Goal: Task Accomplishment & Management: Manage account settings

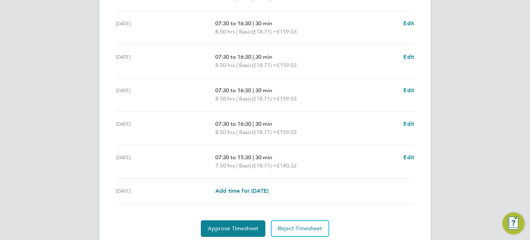
scroll to position [271, 0]
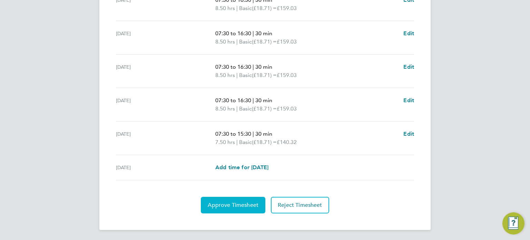
click at [239, 201] on span "Approve Timesheet" at bounding box center [233, 204] width 51 height 7
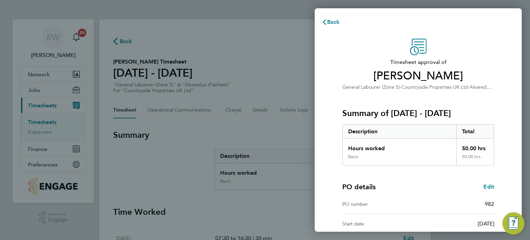
scroll to position [90, 0]
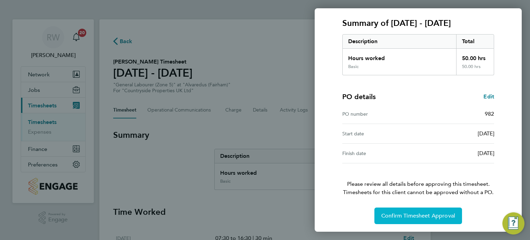
click at [441, 217] on span "Confirm Timesheet Approval" at bounding box center [418, 215] width 74 height 7
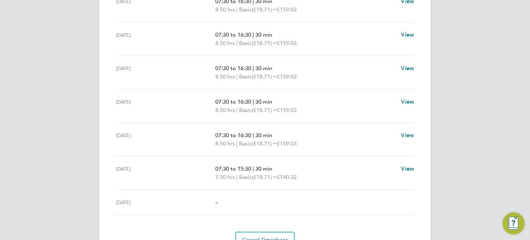
scroll to position [271, 0]
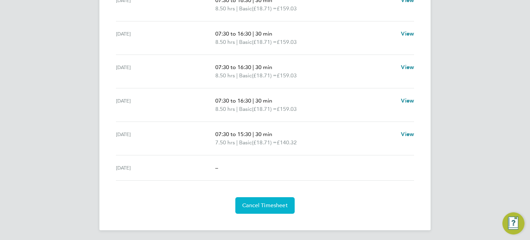
click at [274, 203] on span "Cancel Timesheet" at bounding box center [265, 205] width 46 height 7
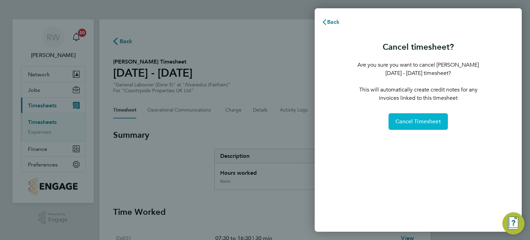
click at [429, 118] on span "Cancel Timesheet" at bounding box center [418, 121] width 46 height 7
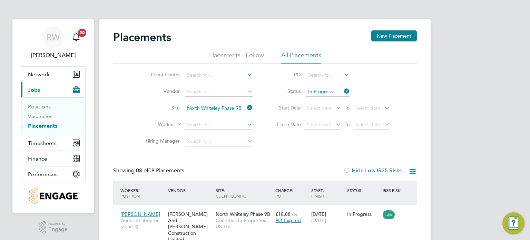
click at [40, 119] on li "Vacancies" at bounding box center [54, 118] width 52 height 10
click at [43, 117] on link "Vacancies" at bounding box center [40, 116] width 24 height 7
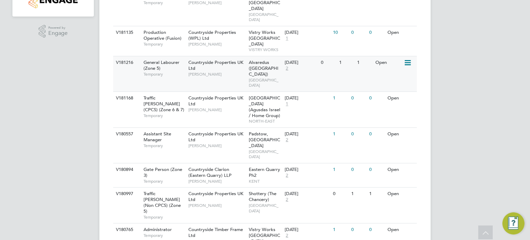
click at [406, 59] on icon at bounding box center [406, 63] width 7 height 8
click at [396, 84] on li "Update Status" at bounding box center [390, 86] width 40 height 10
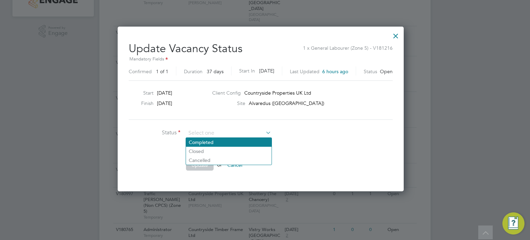
click at [238, 143] on li "Completed" at bounding box center [229, 142] width 86 height 9
type input "Completed"
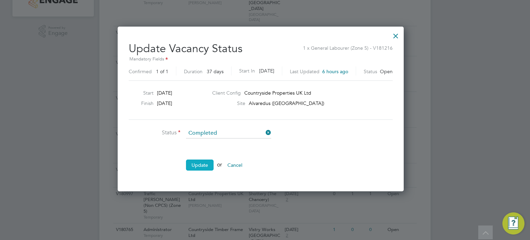
click at [205, 167] on button "Update" at bounding box center [200, 164] width 28 height 11
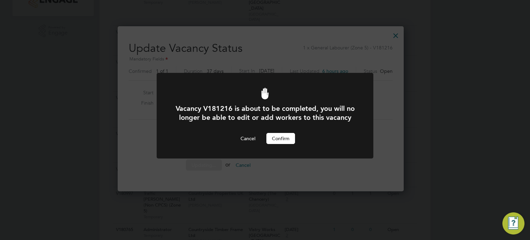
click at [289, 144] on button "Confirm" at bounding box center [280, 138] width 29 height 11
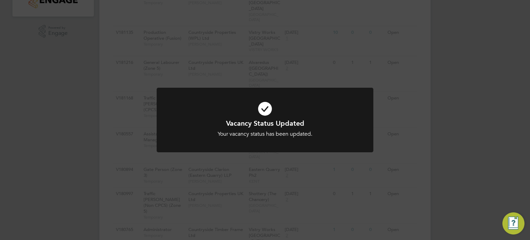
click at [288, 147] on div at bounding box center [265, 120] width 217 height 64
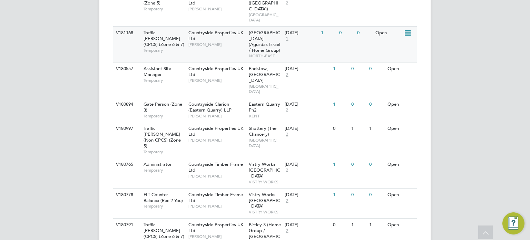
click at [258, 30] on span "Hyde Park (Agusdas Israel / Home Group)" at bounding box center [264, 41] width 31 height 23
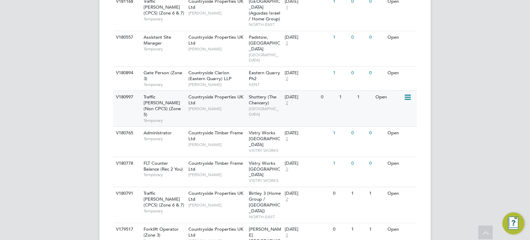
scroll to position [292, 0]
click at [242, 31] on div "Countryside Properties UK Ltd Calum Madden" at bounding box center [217, 43] width 60 height 24
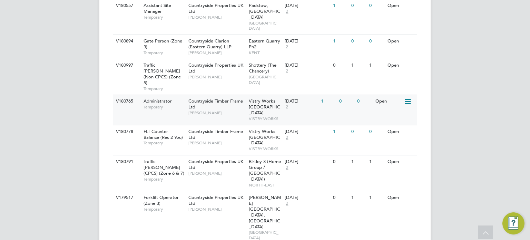
scroll to position [324, 0]
click at [257, 35] on div "Eastern Quarry Ph2 KENT" at bounding box center [265, 47] width 36 height 24
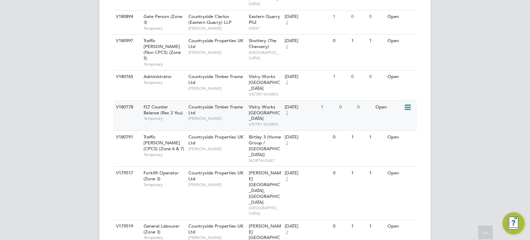
scroll to position [350, 0]
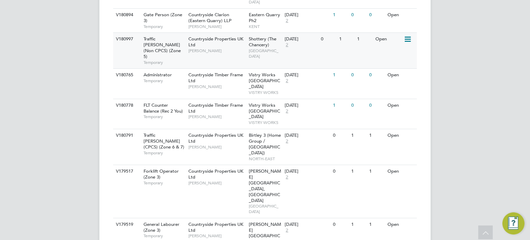
click at [407, 35] on icon at bounding box center [406, 39] width 7 height 8
click at [398, 43] on li "Update Status" at bounding box center [390, 45] width 40 height 10
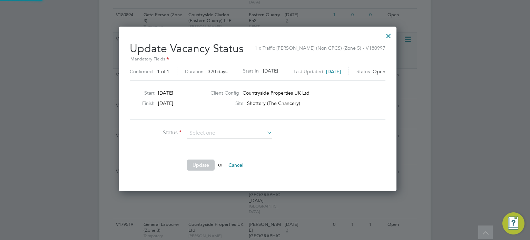
scroll to position [164, 292]
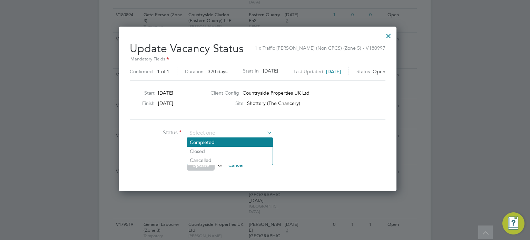
click at [219, 146] on li "Completed" at bounding box center [230, 142] width 86 height 9
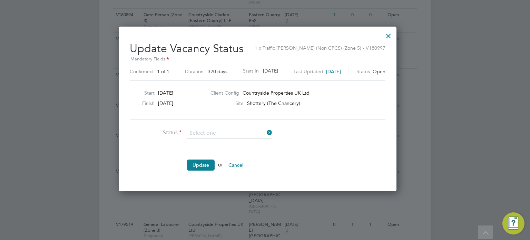
type input "Completed"
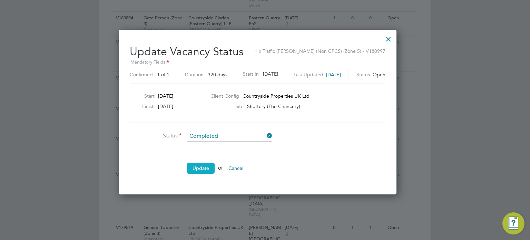
scroll to position [347, 0]
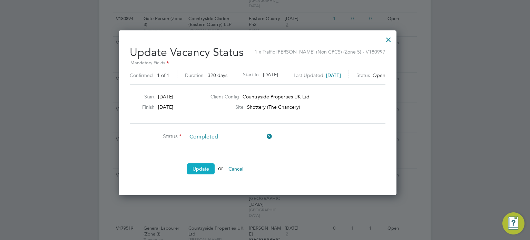
click at [194, 167] on button "Update" at bounding box center [201, 168] width 28 height 11
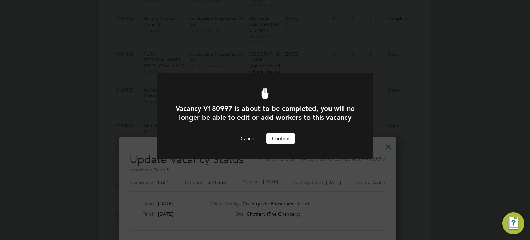
click at [279, 144] on button "Confirm" at bounding box center [280, 138] width 29 height 11
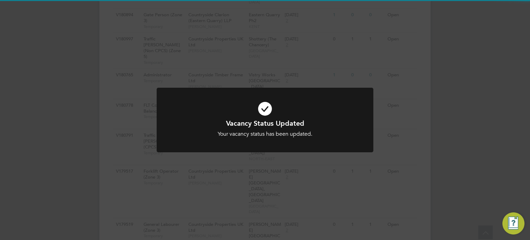
click at [374, 122] on div "Vacancy Status Updated Your vacancy status has been updated. Cancel Okay" at bounding box center [265, 120] width 530 height 240
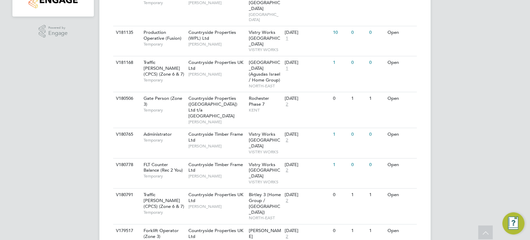
scroll to position [197, 0]
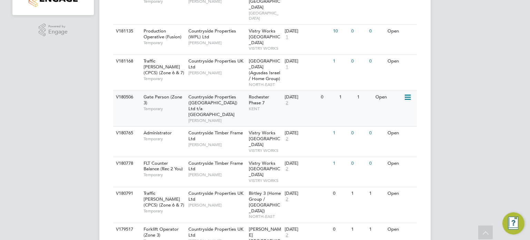
click at [406, 93] on icon at bounding box center [406, 97] width 7 height 8
click at [391, 116] on li "Update Status" at bounding box center [390, 115] width 40 height 10
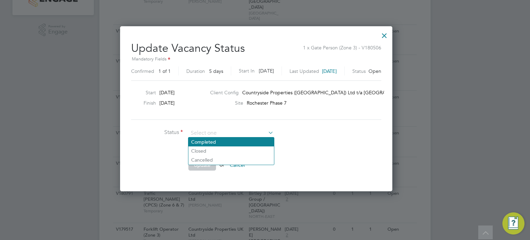
click at [235, 142] on li "Completed" at bounding box center [231, 141] width 86 height 9
type input "Completed"
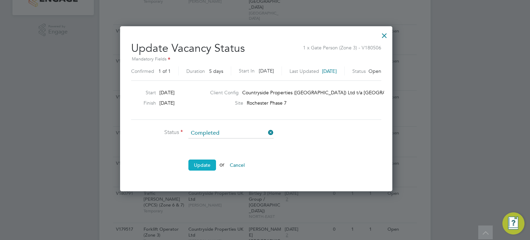
click at [207, 167] on button "Update" at bounding box center [202, 164] width 28 height 11
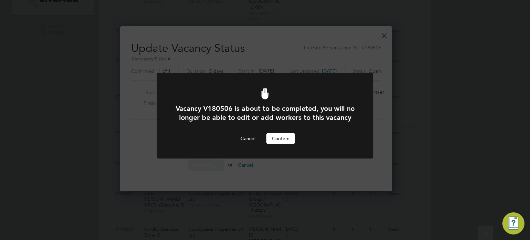
scroll to position [0, 0]
click at [279, 144] on button "Confirm" at bounding box center [280, 138] width 29 height 11
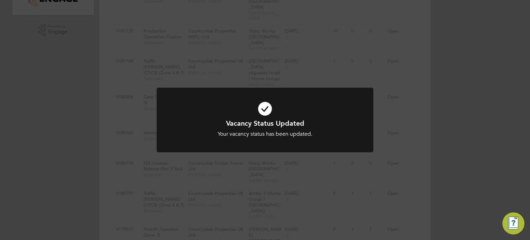
click at [310, 70] on div "Vacancy Status Updated Your vacancy status has been updated. Cancel Okay" at bounding box center [265, 120] width 530 height 240
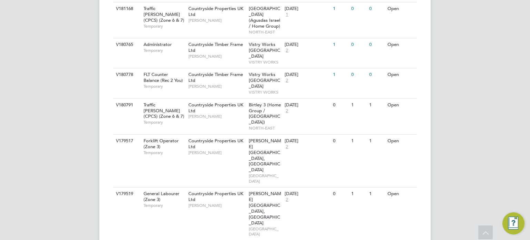
scroll to position [259, 0]
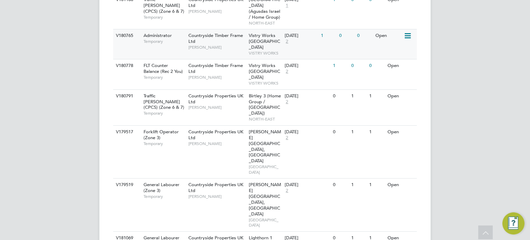
click at [251, 32] on span "Vistry Works East Midlands" at bounding box center [264, 41] width 31 height 18
click at [409, 128] on icon at bounding box center [406, 132] width 7 height 8
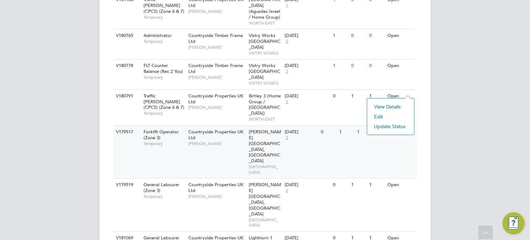
click at [399, 124] on li "Update Status" at bounding box center [390, 126] width 40 height 10
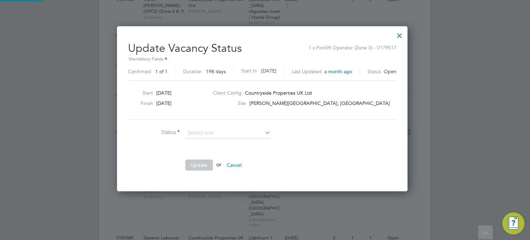
scroll to position [164, 296]
click at [406, 34] on div at bounding box center [399, 34] width 12 height 12
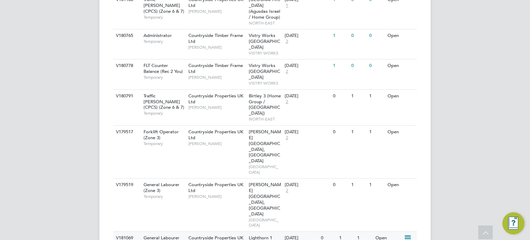
click at [405, 234] on icon at bounding box center [406, 238] width 7 height 8
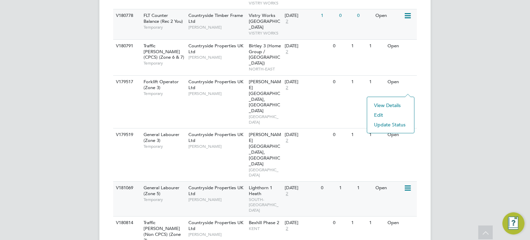
scroll to position [309, 0]
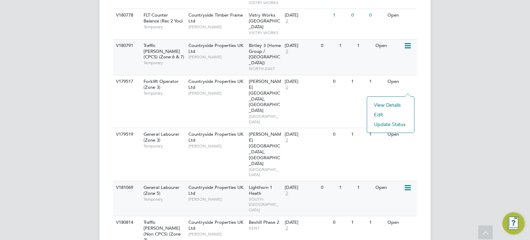
click at [407, 42] on icon at bounding box center [406, 46] width 7 height 8
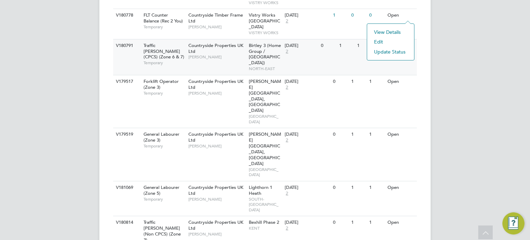
click at [395, 49] on li "Update Status" at bounding box center [390, 52] width 40 height 10
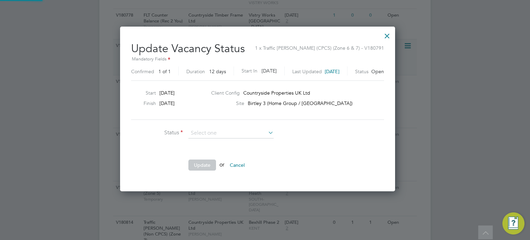
scroll to position [164, 290]
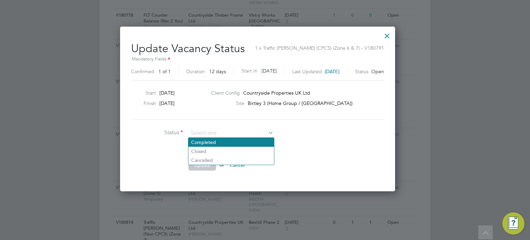
click at [222, 140] on li "Completed" at bounding box center [231, 142] width 86 height 9
type input "Completed"
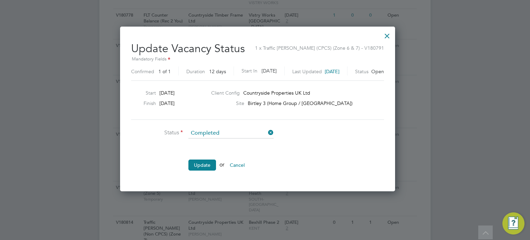
click at [211, 156] on ul "Status Completed Comment Update or Cancel" at bounding box center [234, 152] width 207 height 49
click at [207, 168] on button "Update" at bounding box center [202, 164] width 28 height 11
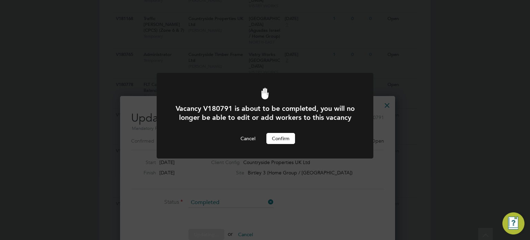
scroll to position [0, 0]
click at [281, 140] on div "Vacancy V180791 is about to be completed, you will no longer be able to edit or…" at bounding box center [264, 124] width 179 height 40
click at [283, 144] on button "Confirm" at bounding box center [280, 138] width 29 height 11
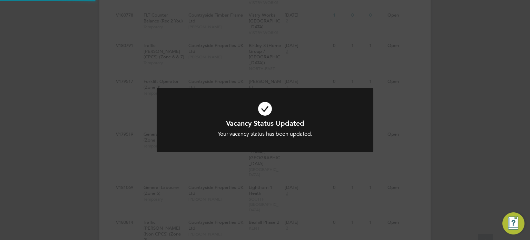
click at [421, 114] on div "Vacancy Status Updated Your vacancy status has been updated. Cancel Okay" at bounding box center [265, 120] width 530 height 240
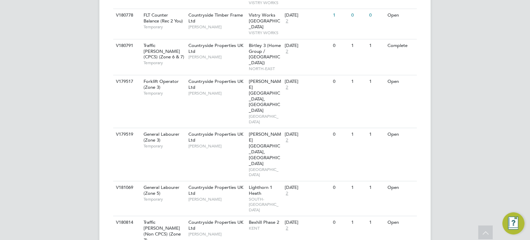
scroll to position [801, 0]
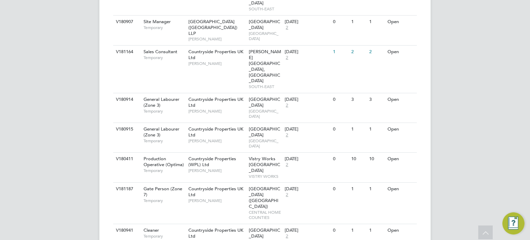
click at [389, 159] on li "Update Status" at bounding box center [390, 159] width 40 height 10
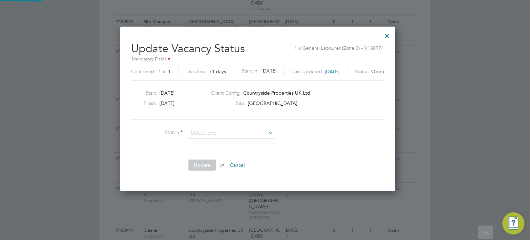
scroll to position [164, 290]
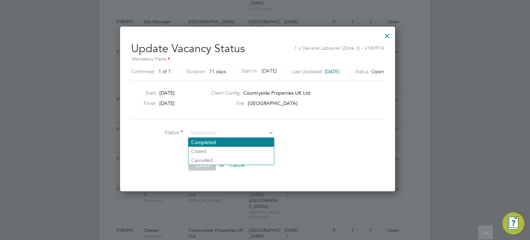
click at [241, 141] on li "Completed" at bounding box center [231, 142] width 86 height 9
type input "Completed"
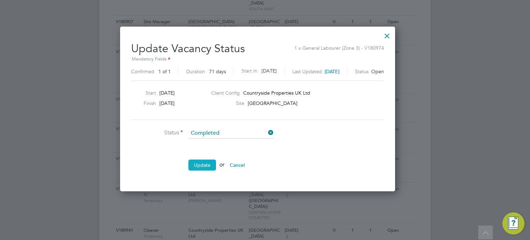
click at [208, 161] on button "Update" at bounding box center [202, 164] width 28 height 11
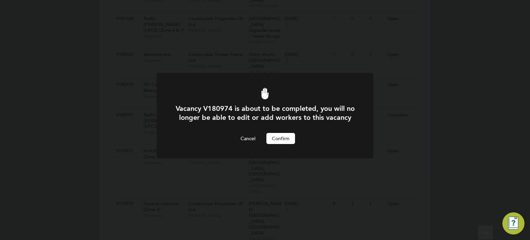
scroll to position [0, 0]
click at [291, 144] on button "Confirm" at bounding box center [280, 138] width 29 height 11
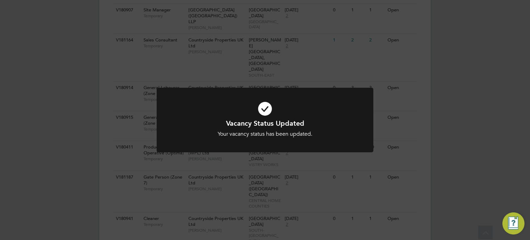
scroll to position [807, 0]
click at [418, 179] on div "Vacancy Status Updated Your vacancy status has been updated. Cancel Okay" at bounding box center [265, 120] width 530 height 240
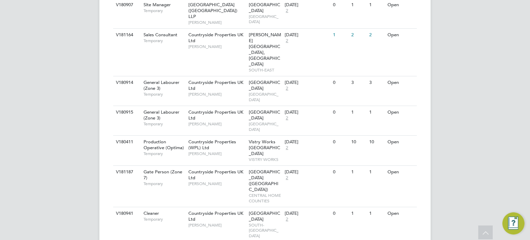
click at [390, 205] on li "Update Status" at bounding box center [390, 207] width 40 height 10
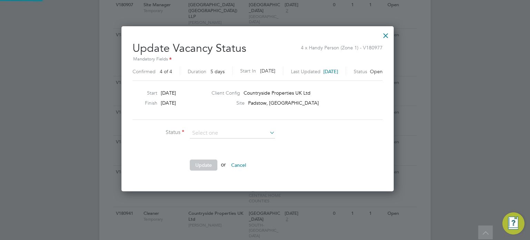
scroll to position [164, 287]
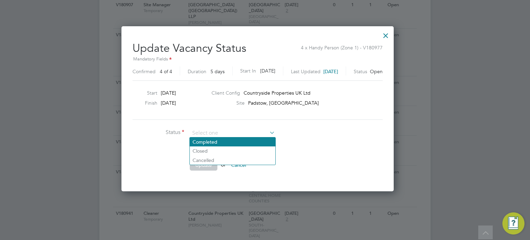
click at [244, 143] on li "Completed" at bounding box center [233, 141] width 86 height 9
type input "Completed"
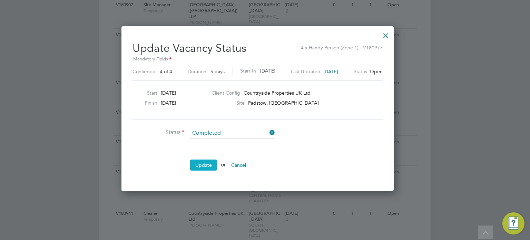
click at [203, 161] on button "Update" at bounding box center [204, 164] width 28 height 11
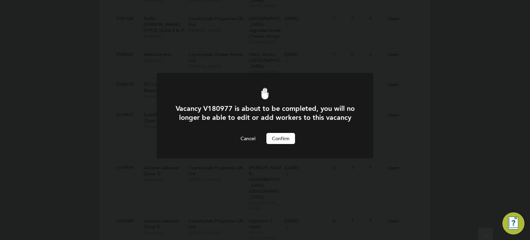
scroll to position [0, 0]
click at [289, 144] on button "Confirm" at bounding box center [280, 138] width 29 height 11
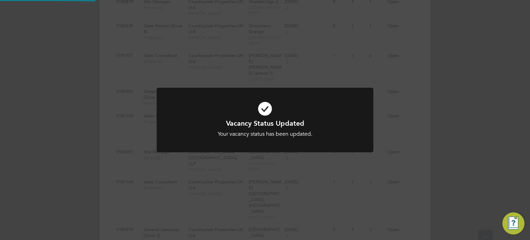
scroll to position [807, 0]
click at [415, 178] on div "Vacancy Status Updated Your vacancy status has been updated. Cancel Okay" at bounding box center [265, 120] width 530 height 240
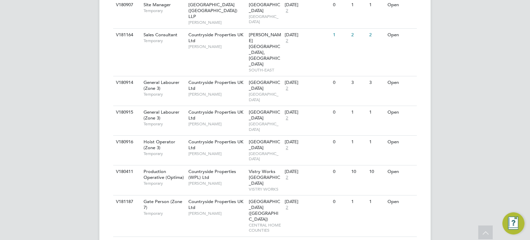
click at [390, 180] on li "Update Status" at bounding box center [390, 183] width 40 height 10
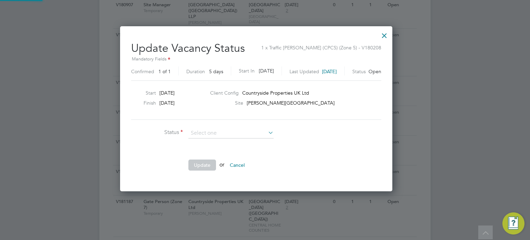
scroll to position [164, 290]
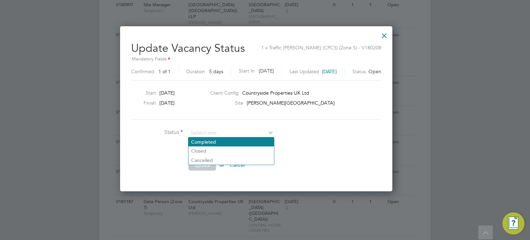
click at [230, 143] on li "Completed" at bounding box center [231, 141] width 86 height 9
type input "Completed"
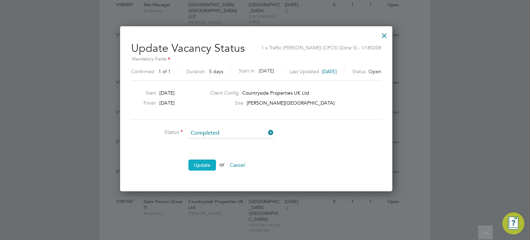
click at [205, 165] on button "Update" at bounding box center [202, 164] width 28 height 11
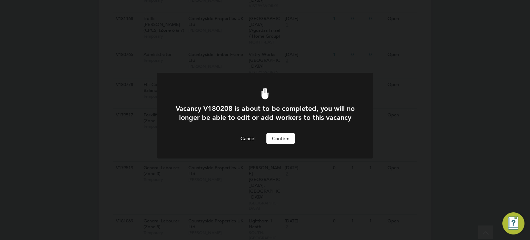
scroll to position [0, 0]
click at [287, 144] on button "Confirm" at bounding box center [280, 138] width 29 height 11
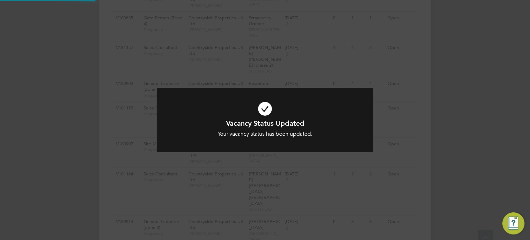
scroll to position [807, 0]
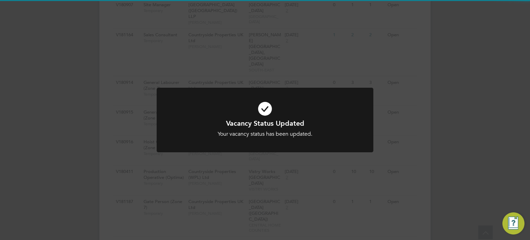
click at [492, 197] on div "Vacancy Status Updated Your vacancy status has been updated. Cancel Okay" at bounding box center [265, 120] width 530 height 240
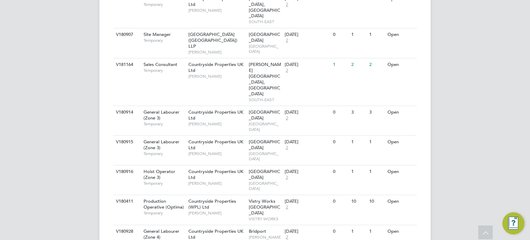
click at [392, 177] on li "Update Status" at bounding box center [390, 177] width 40 height 10
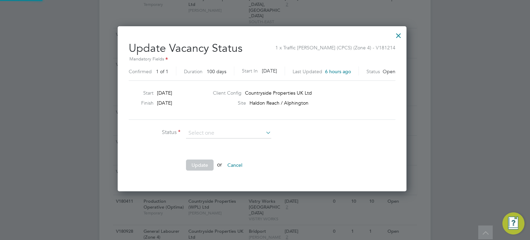
scroll to position [164, 294]
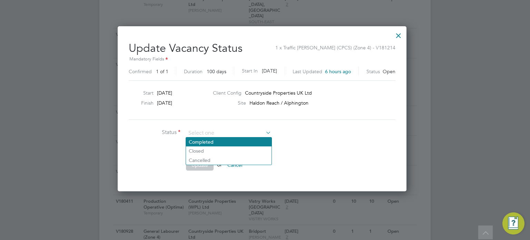
click at [254, 140] on li "Completed" at bounding box center [229, 141] width 86 height 9
type input "Completed"
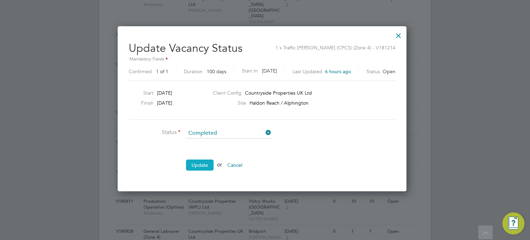
click at [204, 161] on button "Update" at bounding box center [200, 164] width 28 height 11
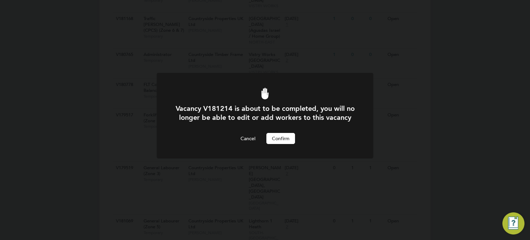
click at [272, 143] on button "Confirm" at bounding box center [280, 138] width 29 height 11
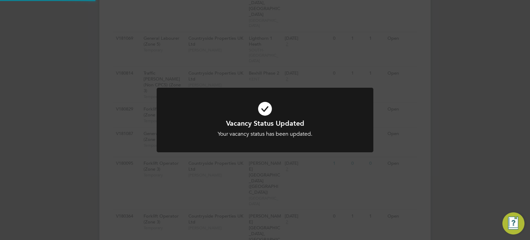
click at [469, 141] on div "Vacancy Status Updated Your vacancy status has been updated. Cancel Okay" at bounding box center [265, 120] width 530 height 240
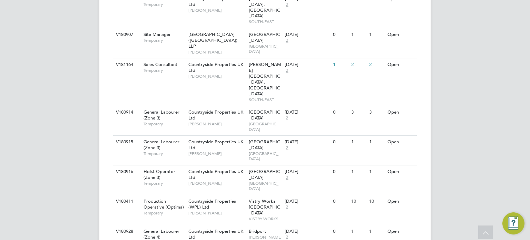
click at [401, 154] on li "Update Status" at bounding box center [390, 153] width 40 height 10
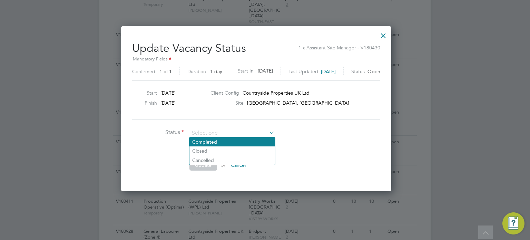
click at [217, 140] on li "Completed" at bounding box center [232, 141] width 86 height 9
type input "Completed"
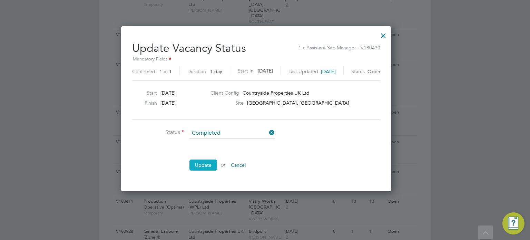
click at [208, 161] on button "Update" at bounding box center [203, 164] width 28 height 11
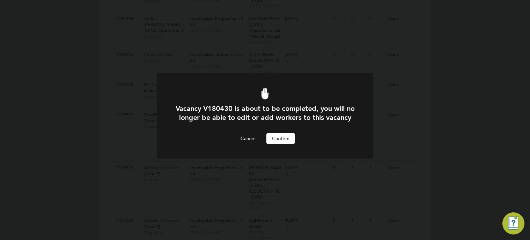
click at [283, 144] on button "Confirm" at bounding box center [280, 138] width 29 height 11
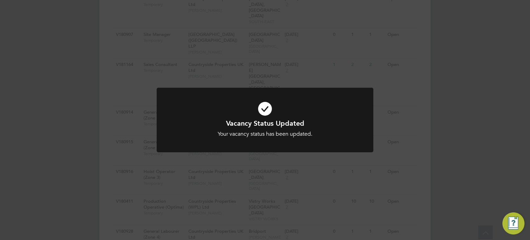
click at [393, 133] on div "Vacancy Status Updated Your vacancy status has been updated. Cancel Okay" at bounding box center [265, 120] width 530 height 240
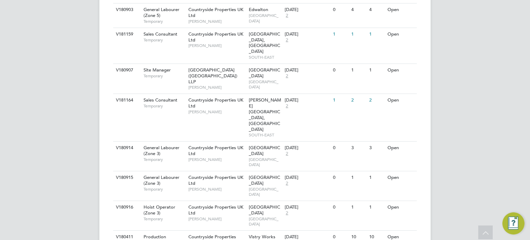
click at [393, 150] on li "Update Status" at bounding box center [390, 153] width 40 height 10
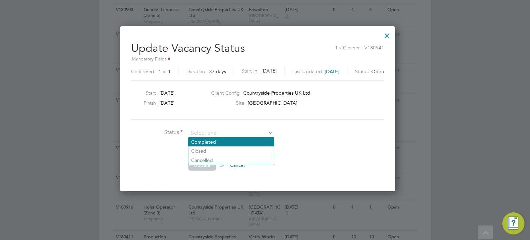
click at [245, 142] on li "Completed" at bounding box center [231, 141] width 86 height 9
type input "Completed"
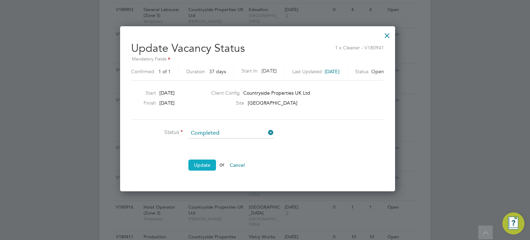
click at [203, 168] on button "Update" at bounding box center [202, 164] width 28 height 11
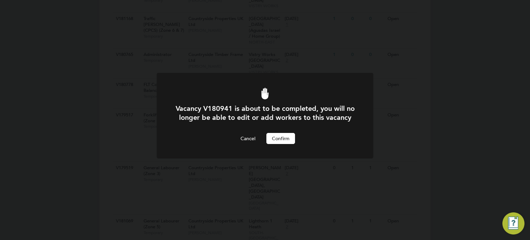
click at [280, 144] on button "Confirm" at bounding box center [280, 138] width 29 height 11
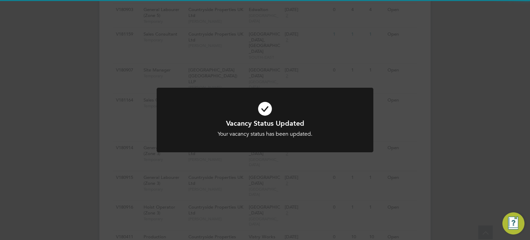
click at [439, 127] on div "Vacancy Status Updated Your vacancy status has been updated. Cancel Okay" at bounding box center [265, 120] width 530 height 240
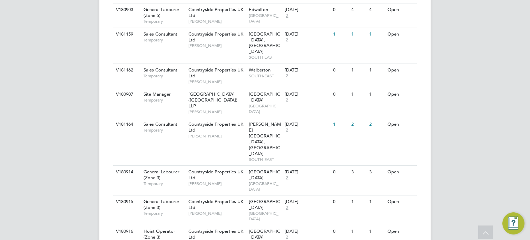
click at [386, 133] on li "Update Status" at bounding box center [390, 136] width 40 height 10
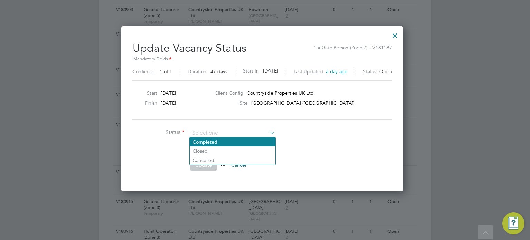
click at [230, 139] on li "Completed" at bounding box center [233, 141] width 86 height 9
type input "Completed"
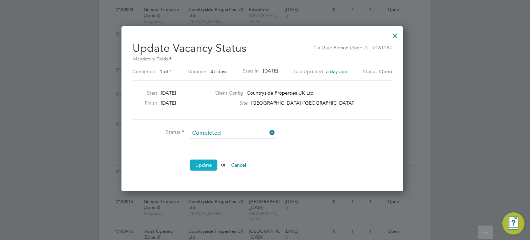
click at [206, 167] on button "Update" at bounding box center [204, 164] width 28 height 11
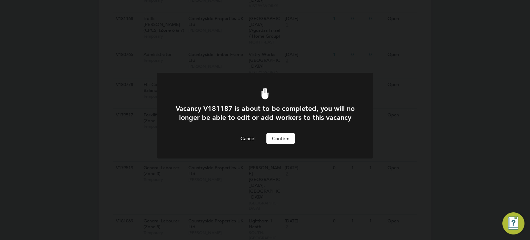
click at [280, 143] on button "Confirm" at bounding box center [280, 138] width 29 height 11
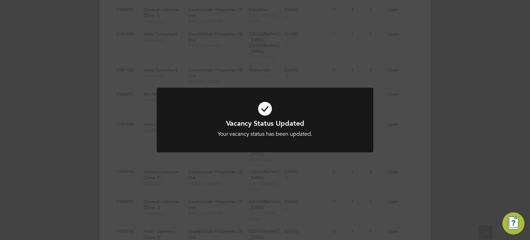
click at [438, 128] on div "Vacancy Status Updated Your vacancy status has been updated. Cancel Okay" at bounding box center [265, 120] width 530 height 240
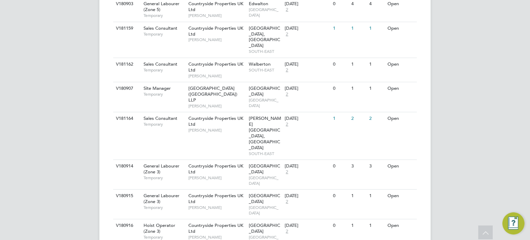
click at [398, 105] on li "Update Status" at bounding box center [390, 105] width 40 height 10
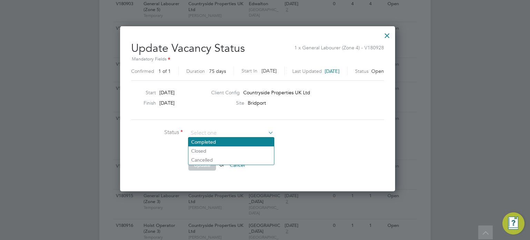
click at [233, 139] on li "Completed" at bounding box center [231, 141] width 86 height 9
type input "Completed"
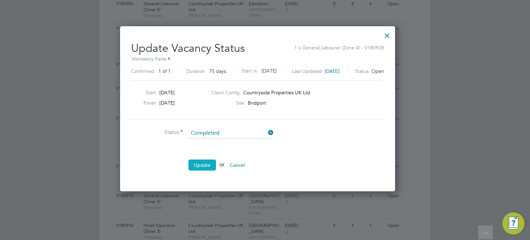
click at [207, 161] on button "Update" at bounding box center [202, 164] width 28 height 11
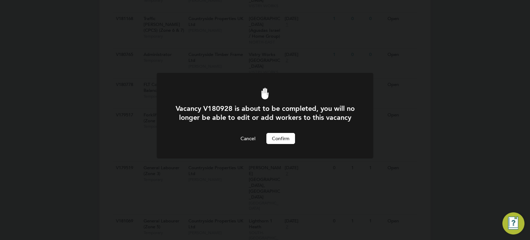
click at [281, 142] on button "Confirm" at bounding box center [280, 138] width 29 height 11
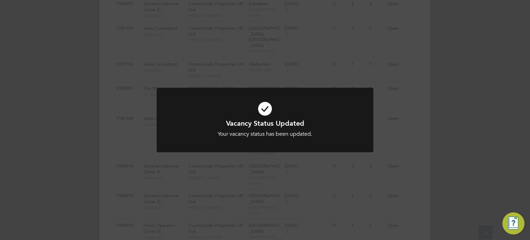
click at [443, 108] on div "Vacancy Status Updated Your vacancy status has been updated. Cancel Okay" at bounding box center [265, 120] width 530 height 240
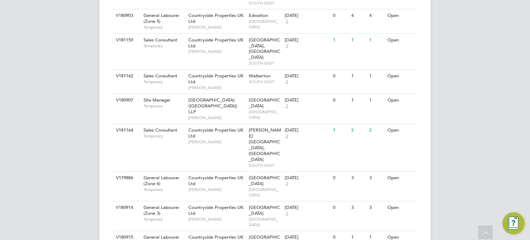
click at [396, 124] on li "Update Status" at bounding box center [390, 123] width 40 height 10
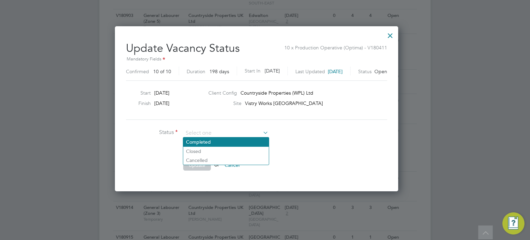
click at [238, 143] on li "Completed" at bounding box center [226, 141] width 86 height 9
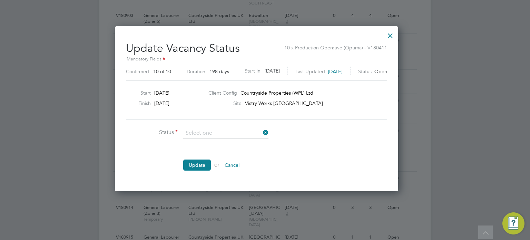
type input "Completed"
click at [196, 166] on button "Update" at bounding box center [197, 164] width 28 height 11
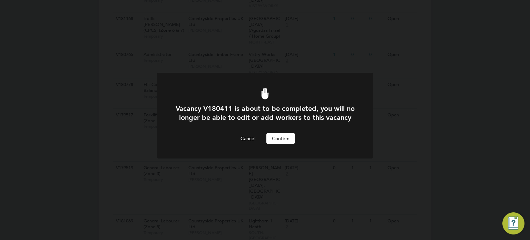
click at [282, 144] on button "Confirm" at bounding box center [280, 138] width 29 height 11
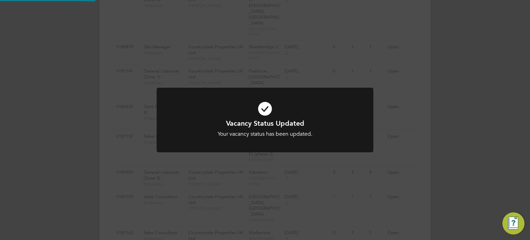
click at [448, 136] on div "Vacancy Status Updated Your vacancy status has been updated. Cancel Okay" at bounding box center [265, 120] width 530 height 240
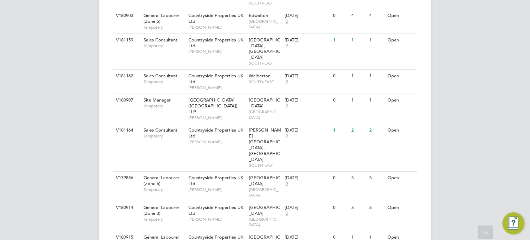
click at [393, 99] on li "Update Status" at bounding box center [390, 98] width 40 height 10
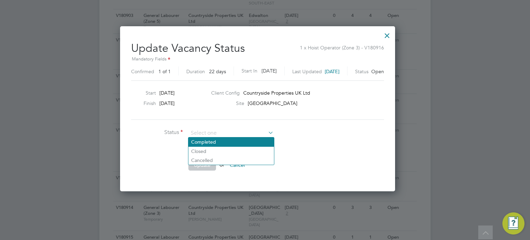
click at [221, 142] on li "Completed" at bounding box center [231, 141] width 86 height 9
type input "Completed"
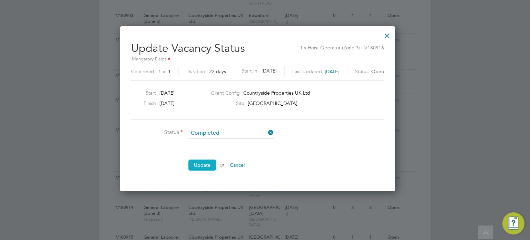
click at [206, 167] on button "Update" at bounding box center [202, 164] width 28 height 11
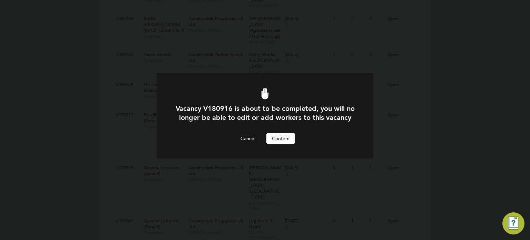
click at [291, 144] on button "Confirm" at bounding box center [280, 138] width 29 height 11
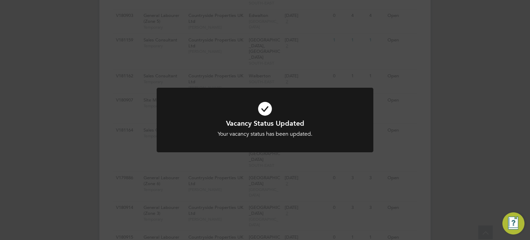
click at [456, 127] on div "Vacancy Status Updated Your vacancy status has been updated. Cancel Okay" at bounding box center [265, 120] width 530 height 240
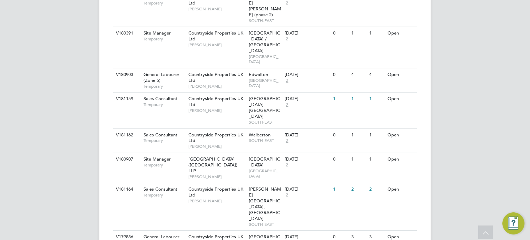
click at [393, 113] on li "Update Status" at bounding box center [390, 116] width 40 height 10
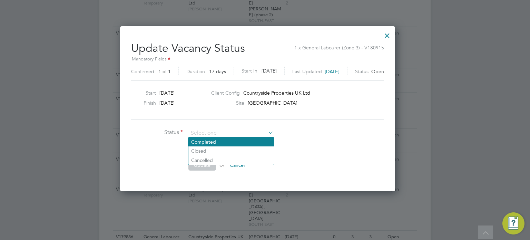
click at [248, 139] on li "Completed" at bounding box center [231, 141] width 86 height 9
type input "Completed"
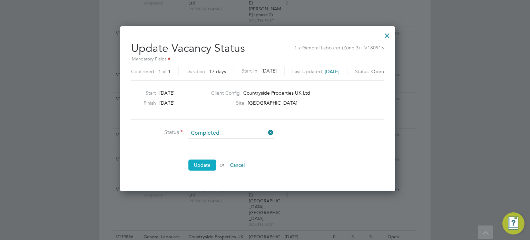
click at [207, 168] on button "Update" at bounding box center [202, 164] width 28 height 11
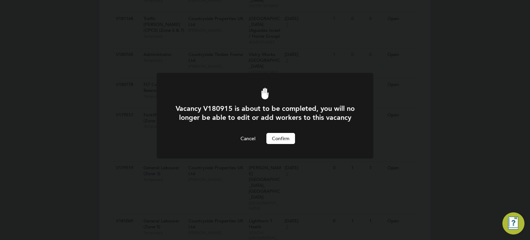
click at [288, 143] on button "Confirm" at bounding box center [280, 138] width 29 height 11
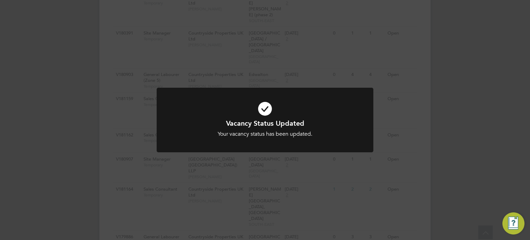
click at [454, 149] on div "Vacancy Status Updated Your vacancy status has been updated. Cancel Okay" at bounding box center [265, 120] width 530 height 240
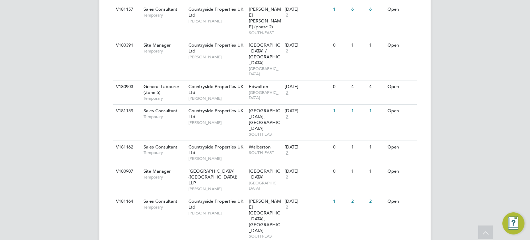
click at [383, 202] on li "Update Status" at bounding box center [390, 201] width 40 height 10
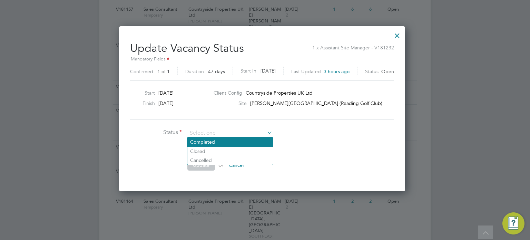
click at [249, 142] on li "Completed" at bounding box center [230, 141] width 86 height 9
type input "Completed"
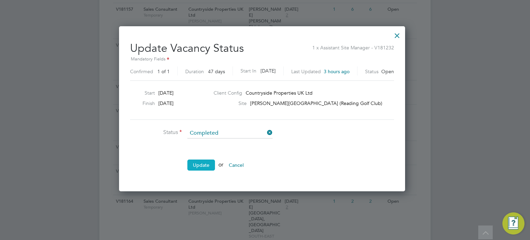
click at [203, 166] on button "Update" at bounding box center [201, 164] width 28 height 11
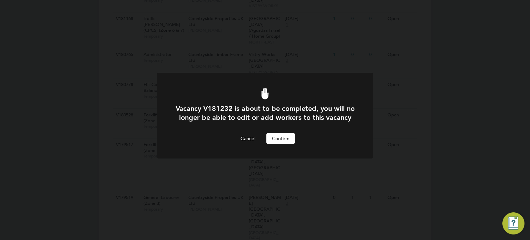
click at [280, 143] on button "Confirm" at bounding box center [280, 138] width 29 height 11
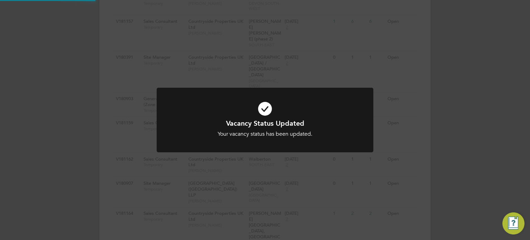
click at [460, 140] on div "Vacancy Status Updated Your vacancy status has been updated. Cancel Okay" at bounding box center [265, 120] width 530 height 240
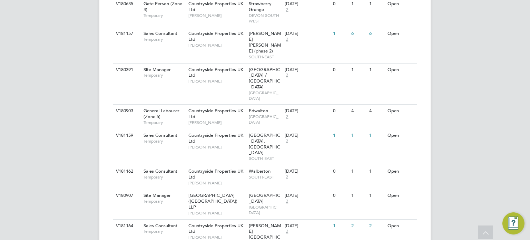
click at [381, 173] on li "Update Status" at bounding box center [390, 171] width 40 height 10
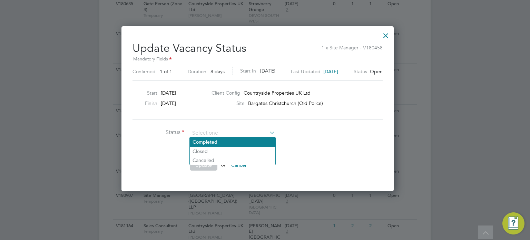
click at [250, 142] on li "Completed" at bounding box center [233, 141] width 86 height 9
type input "Completed"
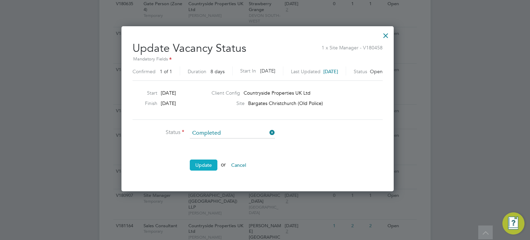
click at [203, 164] on button "Update" at bounding box center [204, 164] width 28 height 11
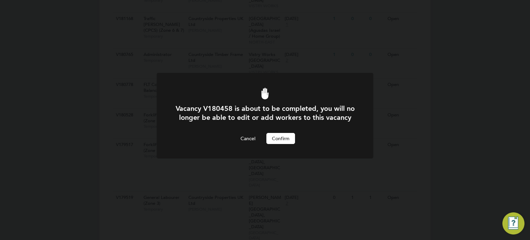
click at [291, 144] on button "Confirm" at bounding box center [280, 138] width 29 height 11
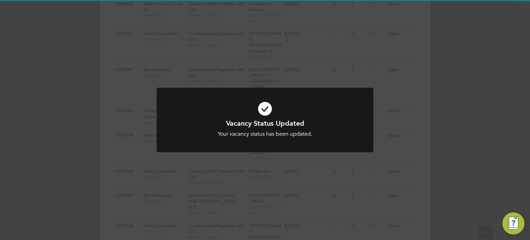
click at [454, 126] on div "Vacancy Status Updated Your vacancy status has been updated. Cancel Okay" at bounding box center [265, 120] width 530 height 240
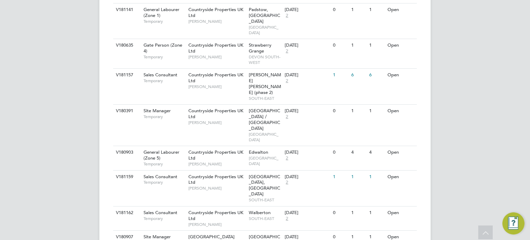
click at [386, 184] on li "Update Status" at bounding box center [390, 182] width 40 height 10
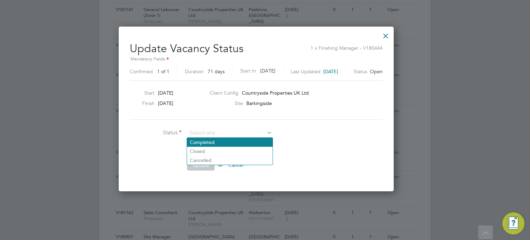
click at [233, 144] on li "Completed" at bounding box center [230, 142] width 86 height 9
type input "Completed"
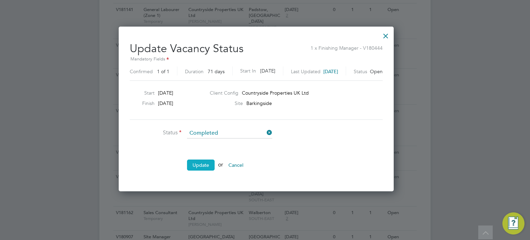
click at [205, 159] on button "Update" at bounding box center [201, 164] width 28 height 11
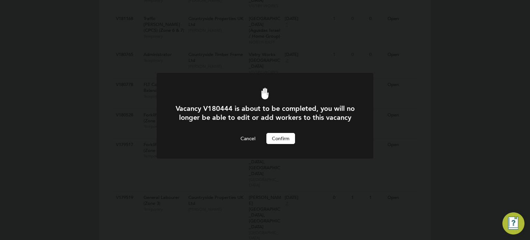
click at [279, 144] on button "Confirm" at bounding box center [280, 138] width 29 height 11
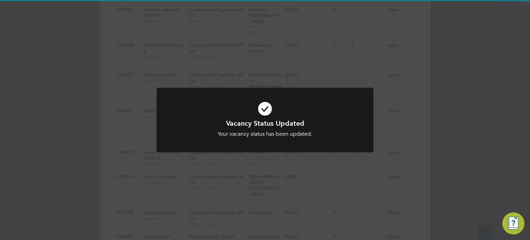
click at [431, 149] on div "Vacancy Status Updated Your vacancy status has been updated. Cancel Okay" at bounding box center [265, 120] width 530 height 240
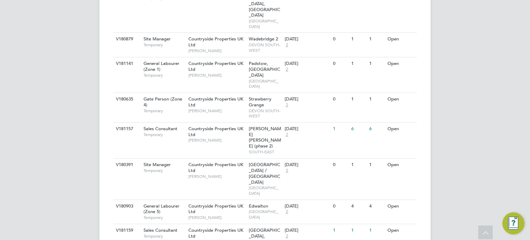
click at [396, 175] on li "Update Status" at bounding box center [390, 177] width 40 height 10
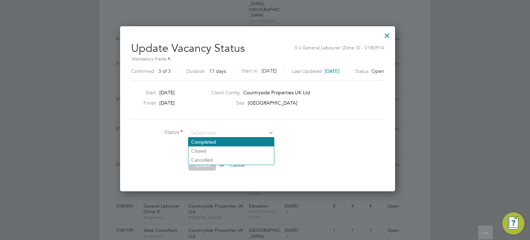
click at [251, 144] on li "Completed" at bounding box center [231, 141] width 86 height 9
type input "Completed"
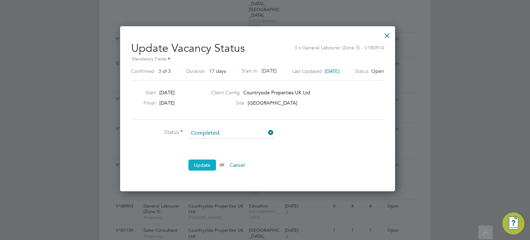
click at [208, 160] on button "Update" at bounding box center [202, 164] width 28 height 11
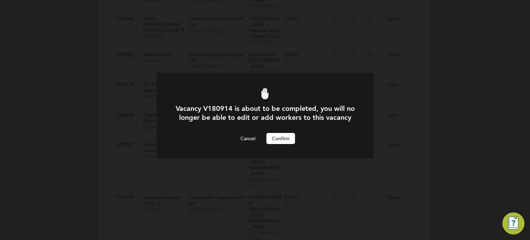
click at [286, 144] on button "Confirm" at bounding box center [280, 138] width 29 height 11
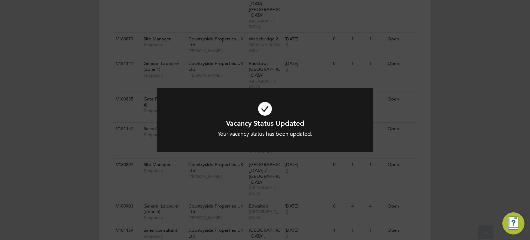
click at [452, 145] on div "Vacancy Status Updated Your vacancy status has been updated. Cancel Okay" at bounding box center [265, 120] width 530 height 240
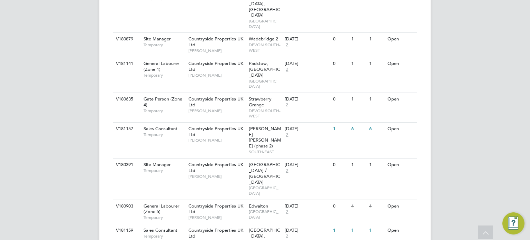
click at [393, 199] on li "Update Status" at bounding box center [390, 201] width 40 height 10
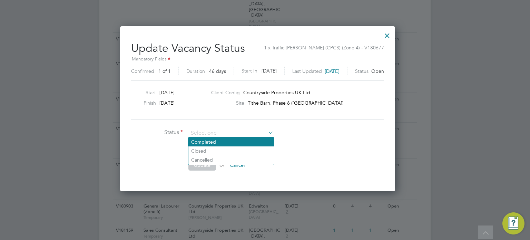
click at [244, 142] on li "Completed" at bounding box center [231, 141] width 86 height 9
type input "Completed"
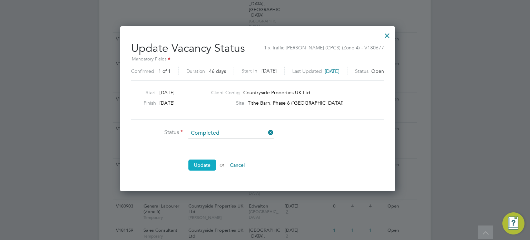
click at [211, 161] on button "Update" at bounding box center [202, 164] width 28 height 11
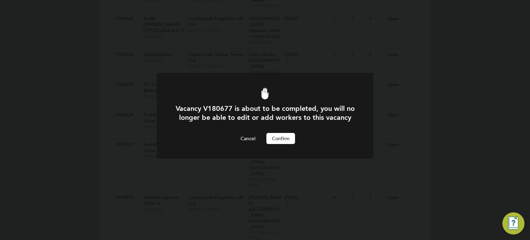
click at [277, 144] on button "Confirm" at bounding box center [280, 138] width 29 height 11
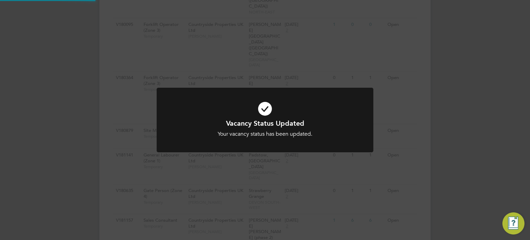
scroll to position [818, 0]
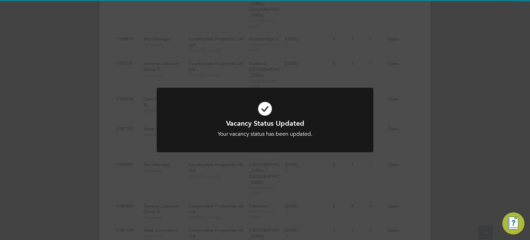
click at [417, 196] on div "Vacancy Status Updated Your vacancy status has been updated. Cancel Okay" at bounding box center [265, 120] width 530 height 240
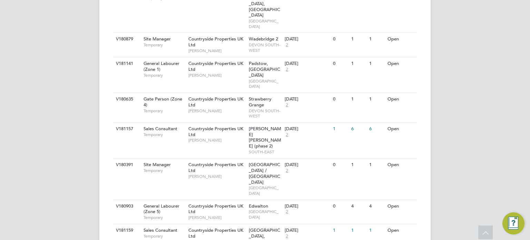
click at [392, 147] on li "Update Status" at bounding box center [390, 147] width 40 height 10
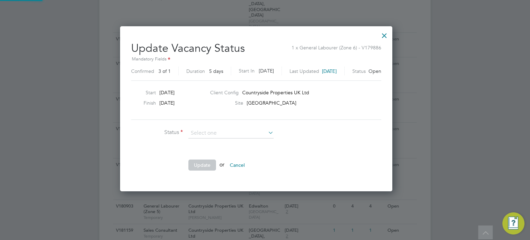
scroll to position [164, 290]
click at [243, 143] on li "Completed" at bounding box center [231, 141] width 86 height 9
type input "Completed"
click at [194, 164] on button "Update" at bounding box center [202, 164] width 28 height 11
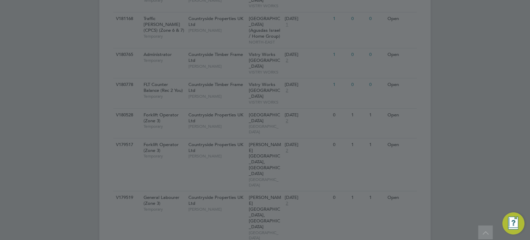
scroll to position [0, 0]
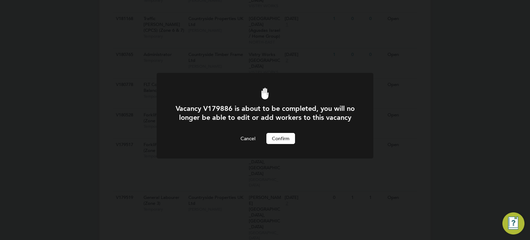
click at [269, 144] on button "Confirm" at bounding box center [280, 138] width 29 height 11
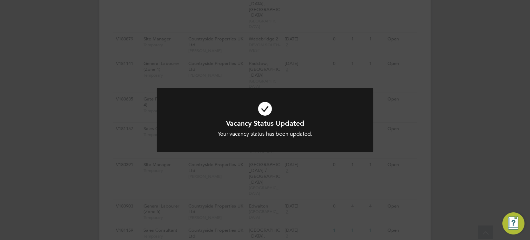
click at [443, 122] on div "Vacancy Status Updated Your vacancy status has been updated. Cancel Okay" at bounding box center [265, 120] width 530 height 240
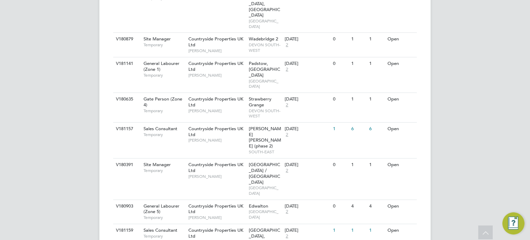
scroll to position [811, 0]
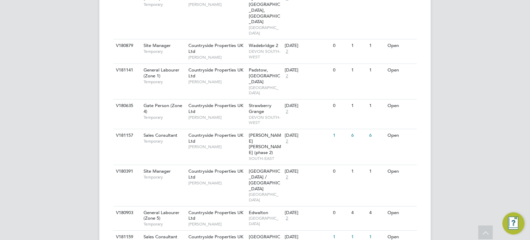
click at [385, 131] on li "Update Status" at bounding box center [390, 128] width 40 height 10
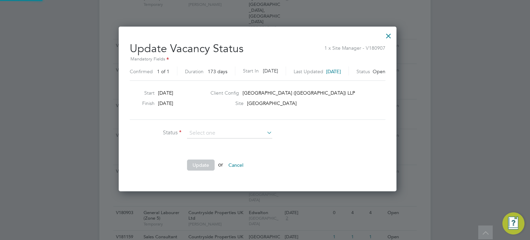
scroll to position [164, 292]
click at [201, 141] on li "Completed" at bounding box center [230, 142] width 86 height 9
type input "Completed"
click at [201, 164] on button "Update" at bounding box center [201, 164] width 28 height 11
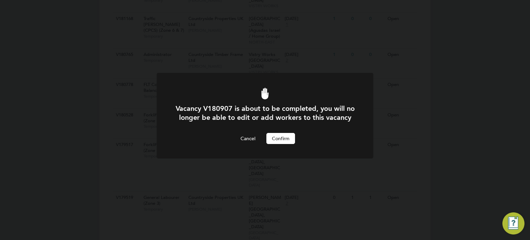
click at [286, 144] on button "Confirm" at bounding box center [280, 138] width 29 height 11
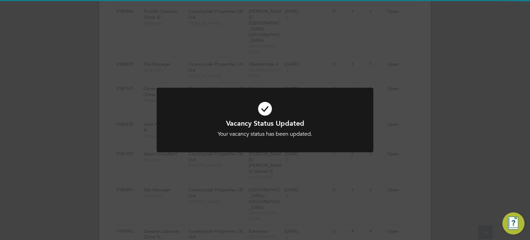
scroll to position [811, 0]
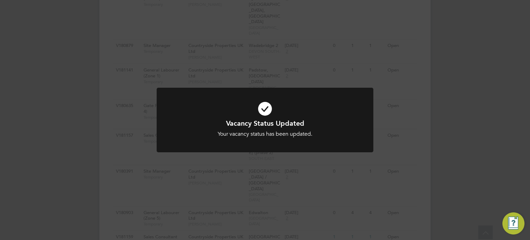
click at [505, 133] on div "Vacancy Status Updated Your vacancy status has been updated. Cancel Okay" at bounding box center [265, 120] width 530 height 240
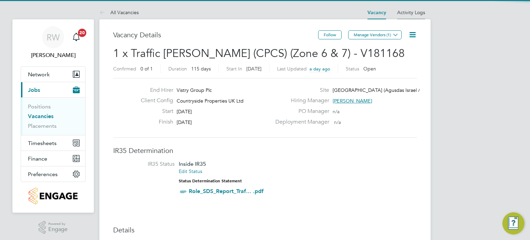
click at [403, 9] on link "Activity Logs" at bounding box center [411, 12] width 28 height 6
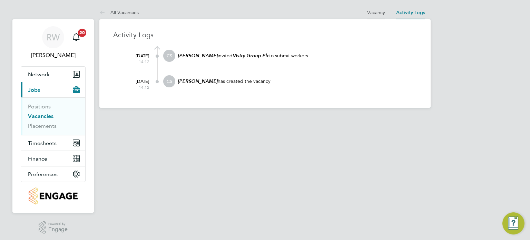
click at [374, 11] on link "Vacancy" at bounding box center [376, 12] width 18 height 6
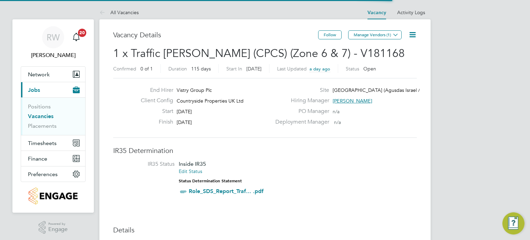
scroll to position [12, 65]
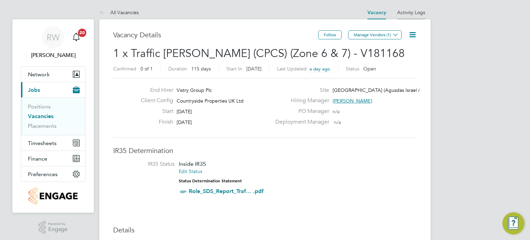
click at [410, 11] on link "Activity Logs" at bounding box center [411, 12] width 28 height 6
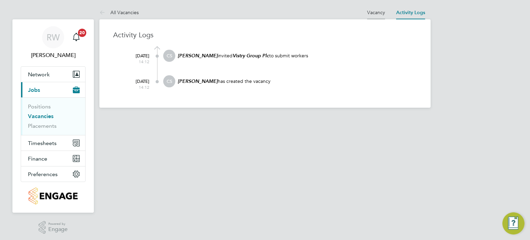
click at [370, 12] on link "Vacancy" at bounding box center [376, 12] width 18 height 6
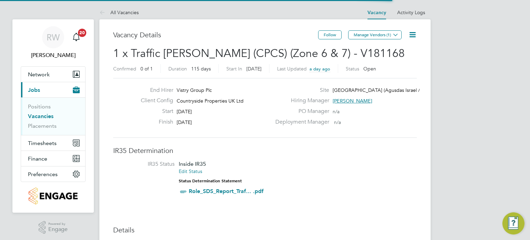
scroll to position [3, 3]
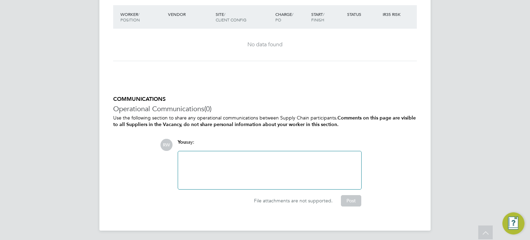
click at [240, 163] on div at bounding box center [269, 170] width 175 height 30
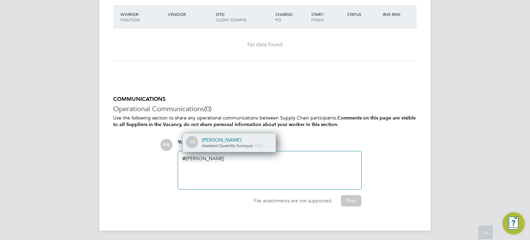
click at [230, 138] on div "Carl Stephenson" at bounding box center [236, 140] width 69 height 6
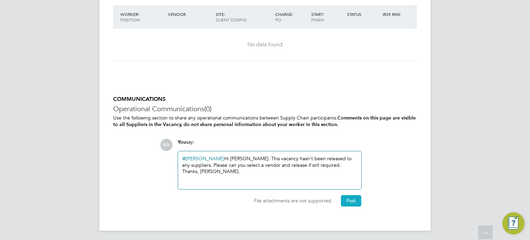
click at [348, 200] on button "Post" at bounding box center [351, 200] width 20 height 11
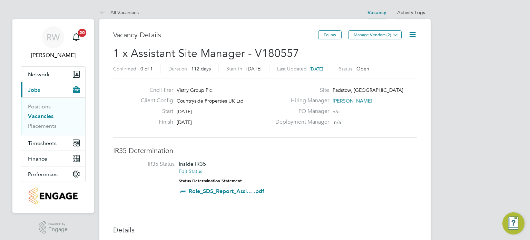
click at [405, 14] on link "Activity Logs" at bounding box center [411, 12] width 28 height 6
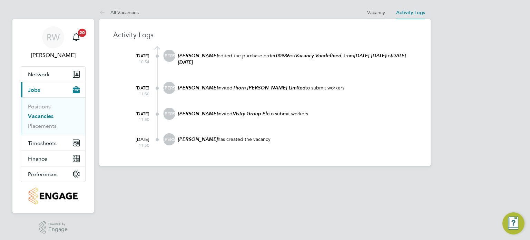
click at [382, 13] on link "Vacancy" at bounding box center [376, 12] width 18 height 6
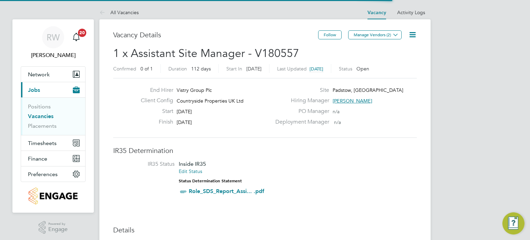
scroll to position [12, 65]
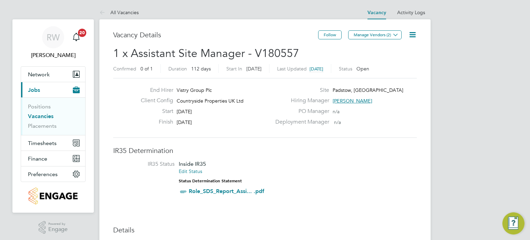
click at [411, 30] on icon at bounding box center [412, 34] width 9 height 9
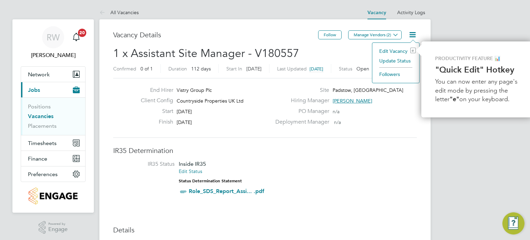
scroll to position [0, 1]
click at [403, 60] on li "Update Status" at bounding box center [394, 61] width 40 height 10
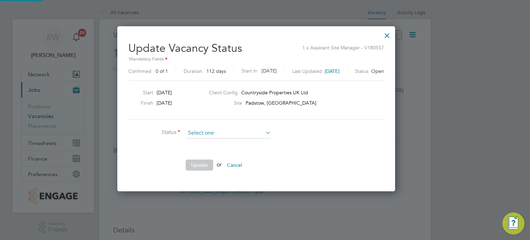
scroll to position [164, 295]
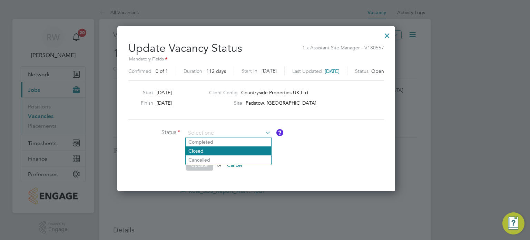
click at [224, 149] on li "Closed" at bounding box center [229, 150] width 86 height 9
type input "Closed"
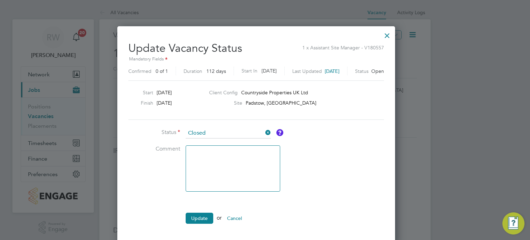
scroll to position [217, 295]
click at [199, 220] on button "Update" at bounding box center [200, 217] width 28 height 11
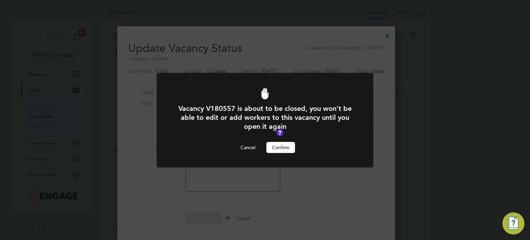
click at [276, 147] on button "Confirm" at bounding box center [280, 147] width 29 height 11
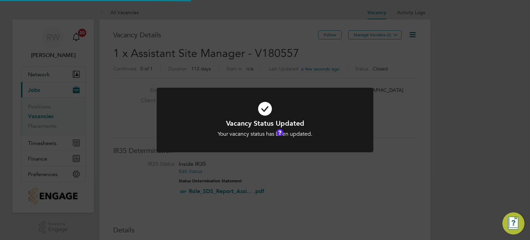
scroll to position [3, 3]
click at [272, 58] on div "Vacancy Status Updated Your vacancy status has been updated. Cancel Okay" at bounding box center [265, 120] width 530 height 240
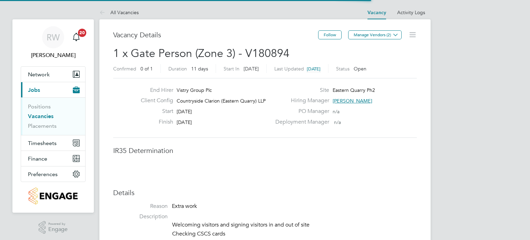
scroll to position [20, 48]
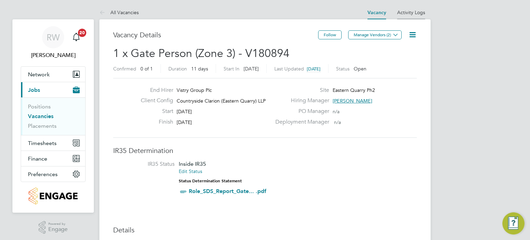
click at [410, 7] on li "Activity Logs" at bounding box center [411, 13] width 28 height 14
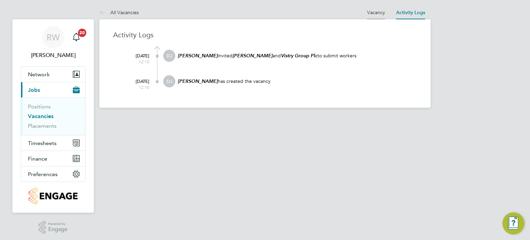
click at [377, 11] on link "Vacancy" at bounding box center [376, 12] width 18 height 6
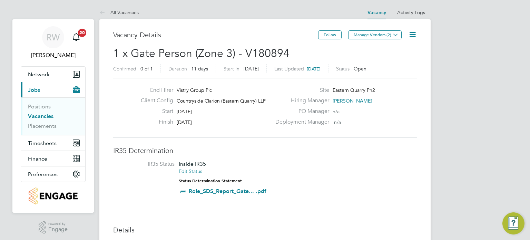
click at [412, 32] on icon at bounding box center [412, 34] width 9 height 9
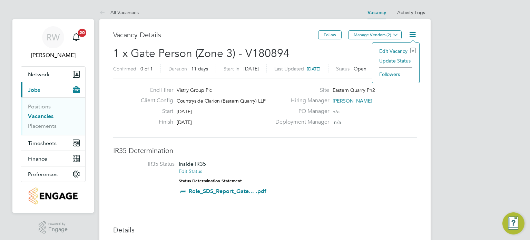
click at [401, 61] on li "Update Status" at bounding box center [396, 61] width 40 height 10
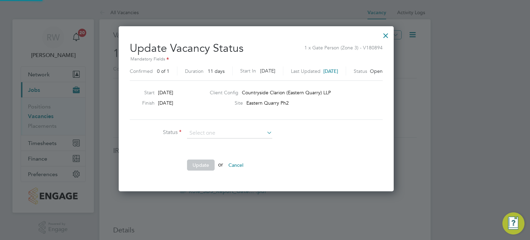
scroll to position [164, 292]
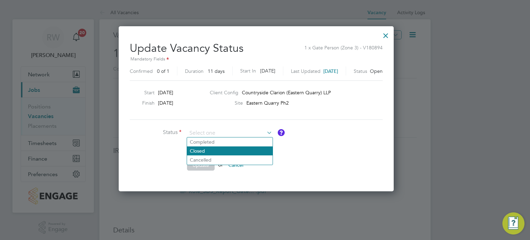
click at [230, 151] on li "Closed" at bounding box center [230, 150] width 86 height 9
type input "Closed"
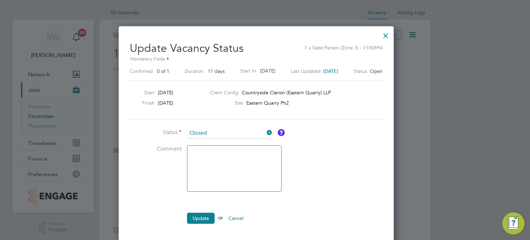
scroll to position [217, 292]
click at [196, 220] on button "Update" at bounding box center [201, 217] width 28 height 11
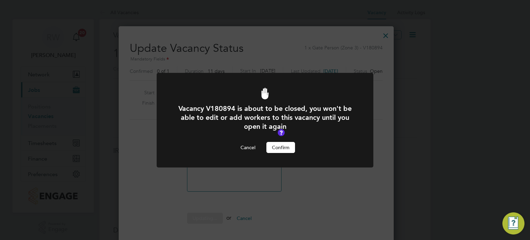
click at [267, 144] on button "Confirm" at bounding box center [280, 147] width 29 height 11
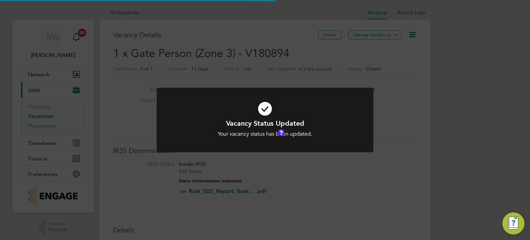
scroll to position [20, 48]
click at [254, 41] on div "Vacancy Status Updated Your vacancy status has been updated. Cancel Okay" at bounding box center [265, 120] width 530 height 240
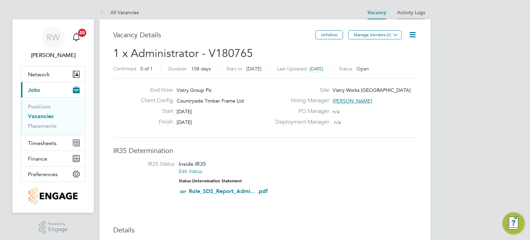
click at [401, 13] on link "Activity Logs" at bounding box center [411, 12] width 28 height 6
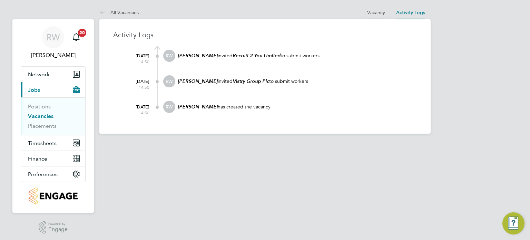
click at [371, 12] on link "Vacancy" at bounding box center [376, 12] width 18 height 6
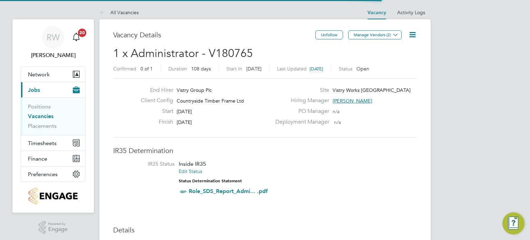
scroll to position [12, 65]
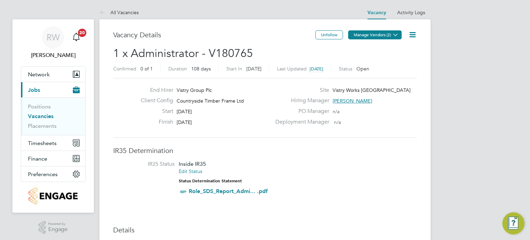
click at [386, 34] on button "Manage Vendors (2)" at bounding box center [374, 34] width 53 height 9
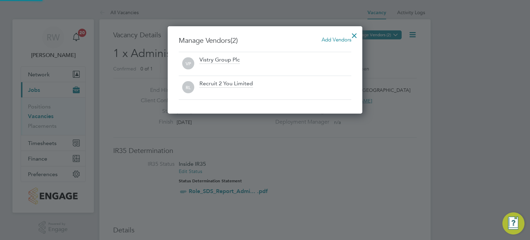
scroll to position [87, 195]
click at [356, 32] on div at bounding box center [354, 34] width 12 height 12
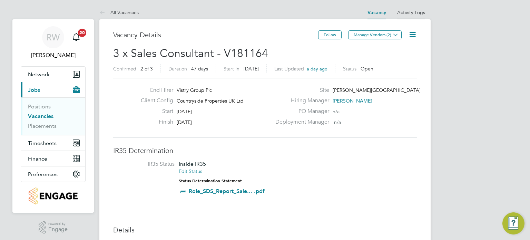
click at [412, 12] on link "Activity Logs" at bounding box center [411, 12] width 28 height 6
